Goal: Information Seeking & Learning: Learn about a topic

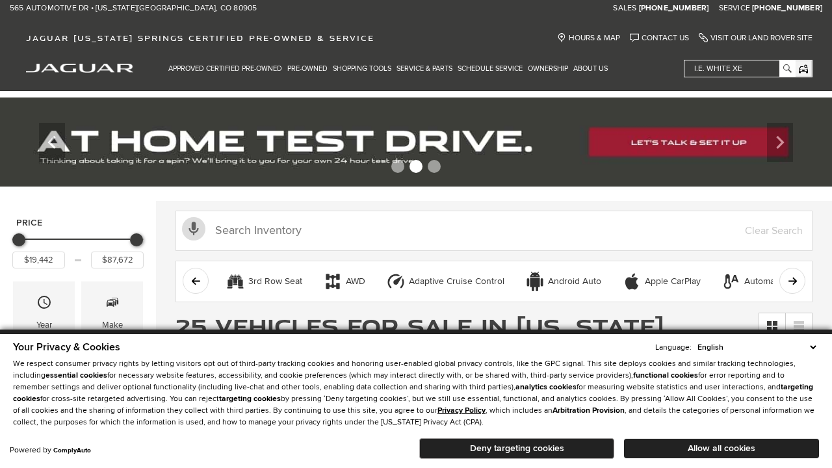
scroll to position [650, 0]
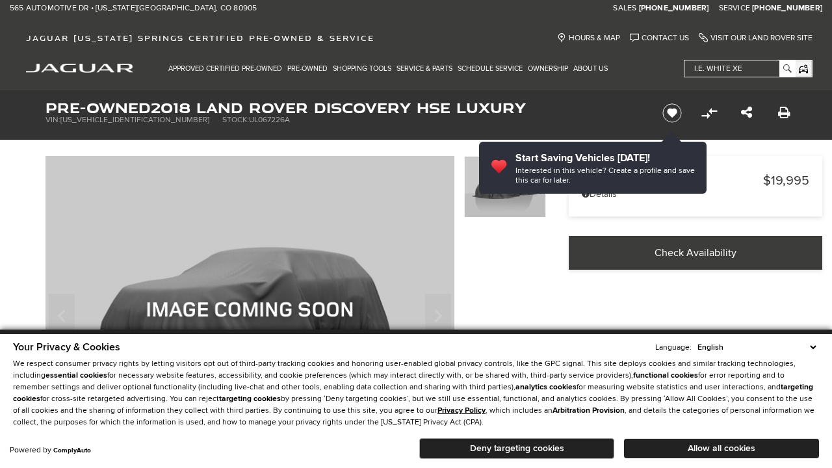
scroll to position [404, 0]
